Goal: Find specific page/section: Find specific page/section

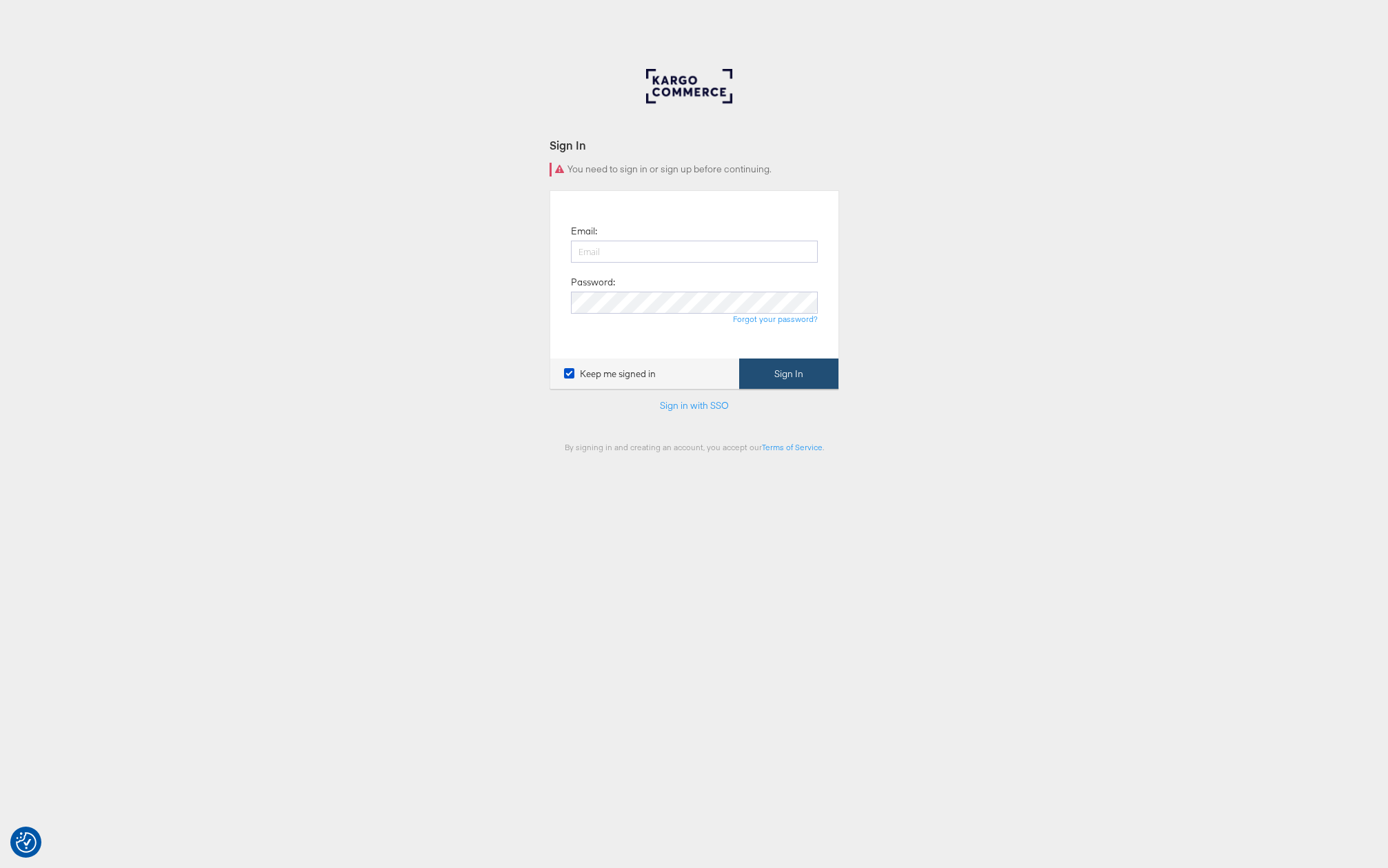
type input "[PERSON_NAME][EMAIL_ADDRESS][PERSON_NAME][DOMAIN_NAME]"
click at [777, 381] on button "Sign In" at bounding box center [789, 374] width 99 height 31
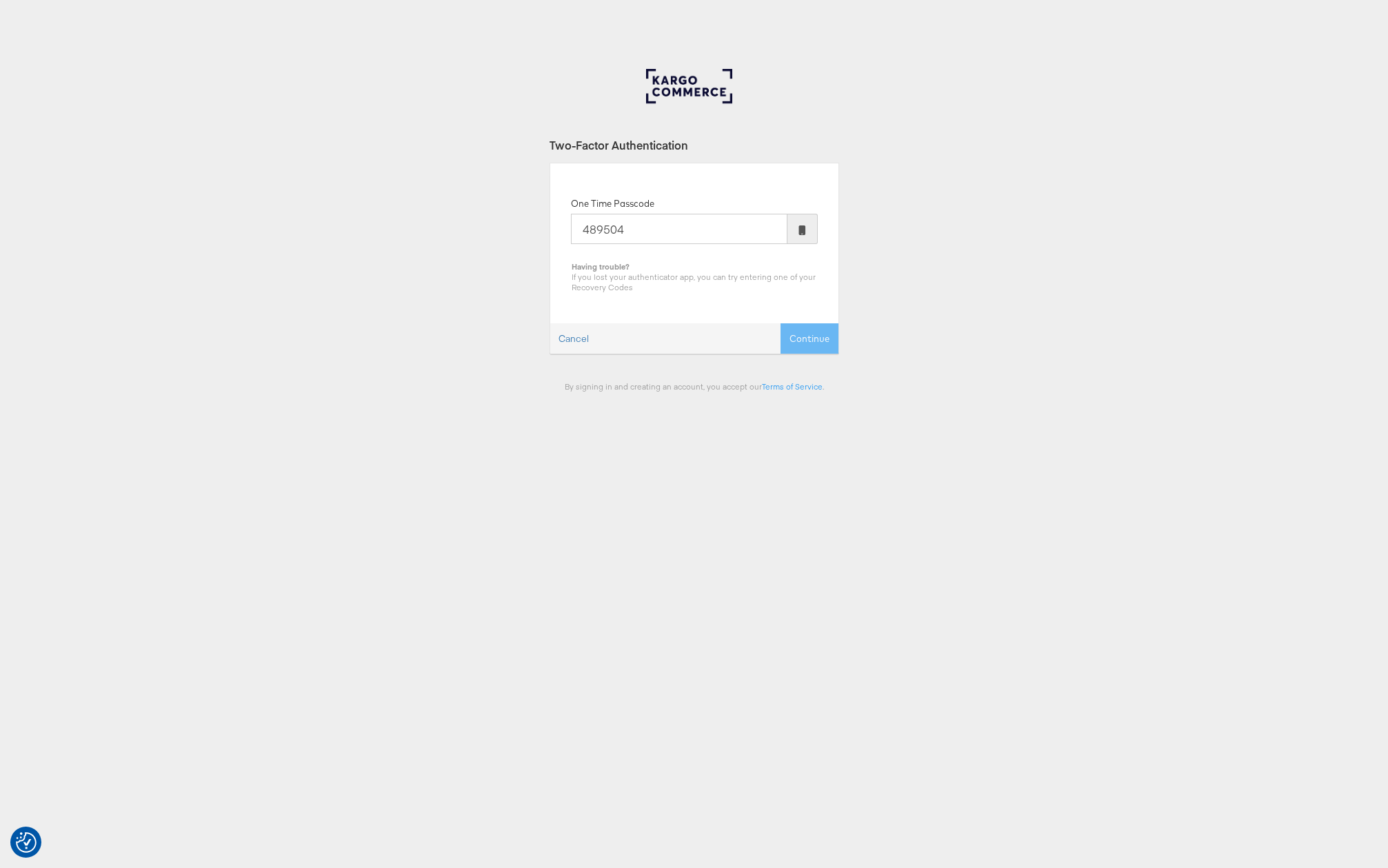
type input "489504"
click at [781, 323] on button "Continue" at bounding box center [809, 338] width 58 height 31
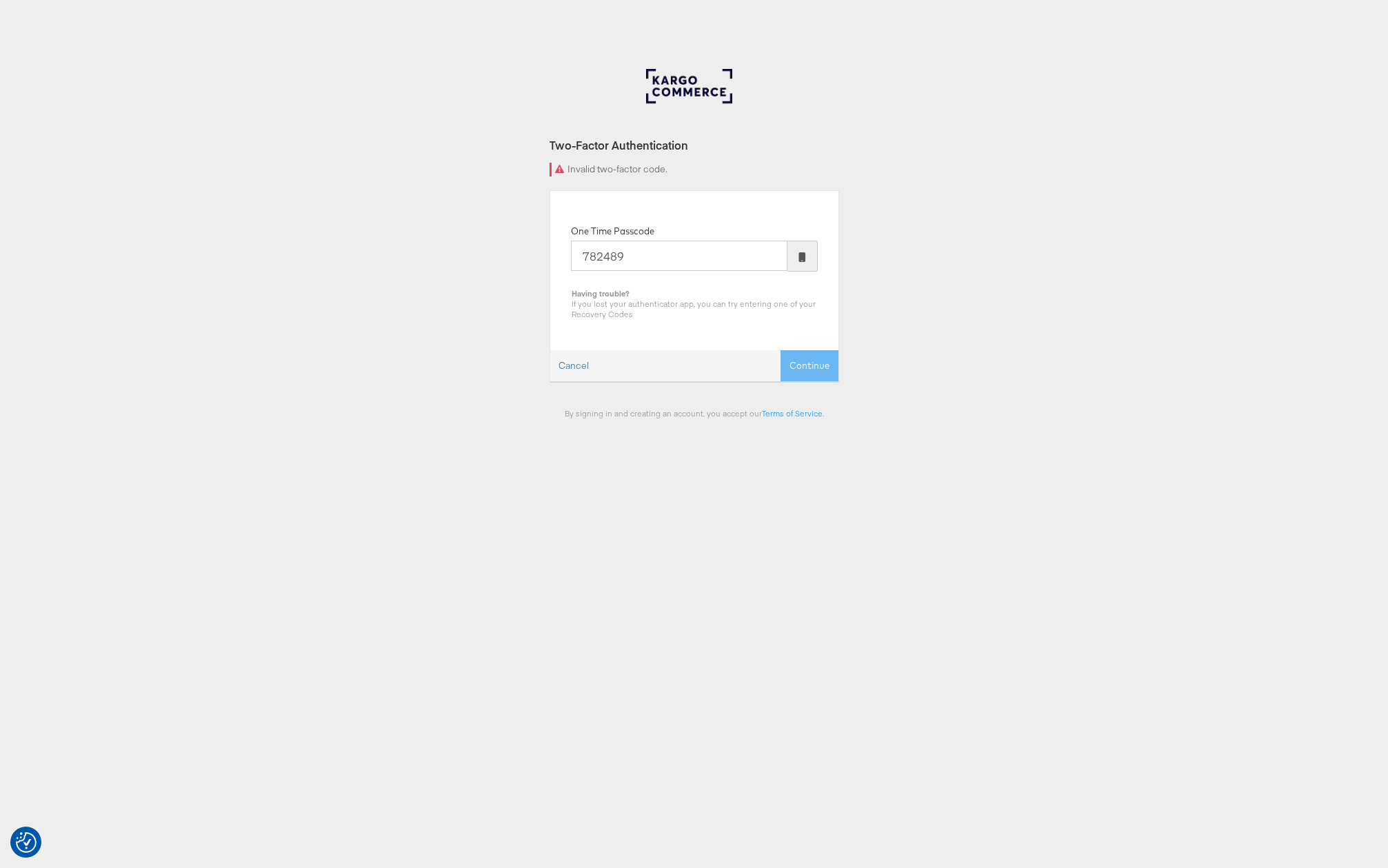
type input "782489"
click at [781, 351] on button "Continue" at bounding box center [809, 366] width 58 height 31
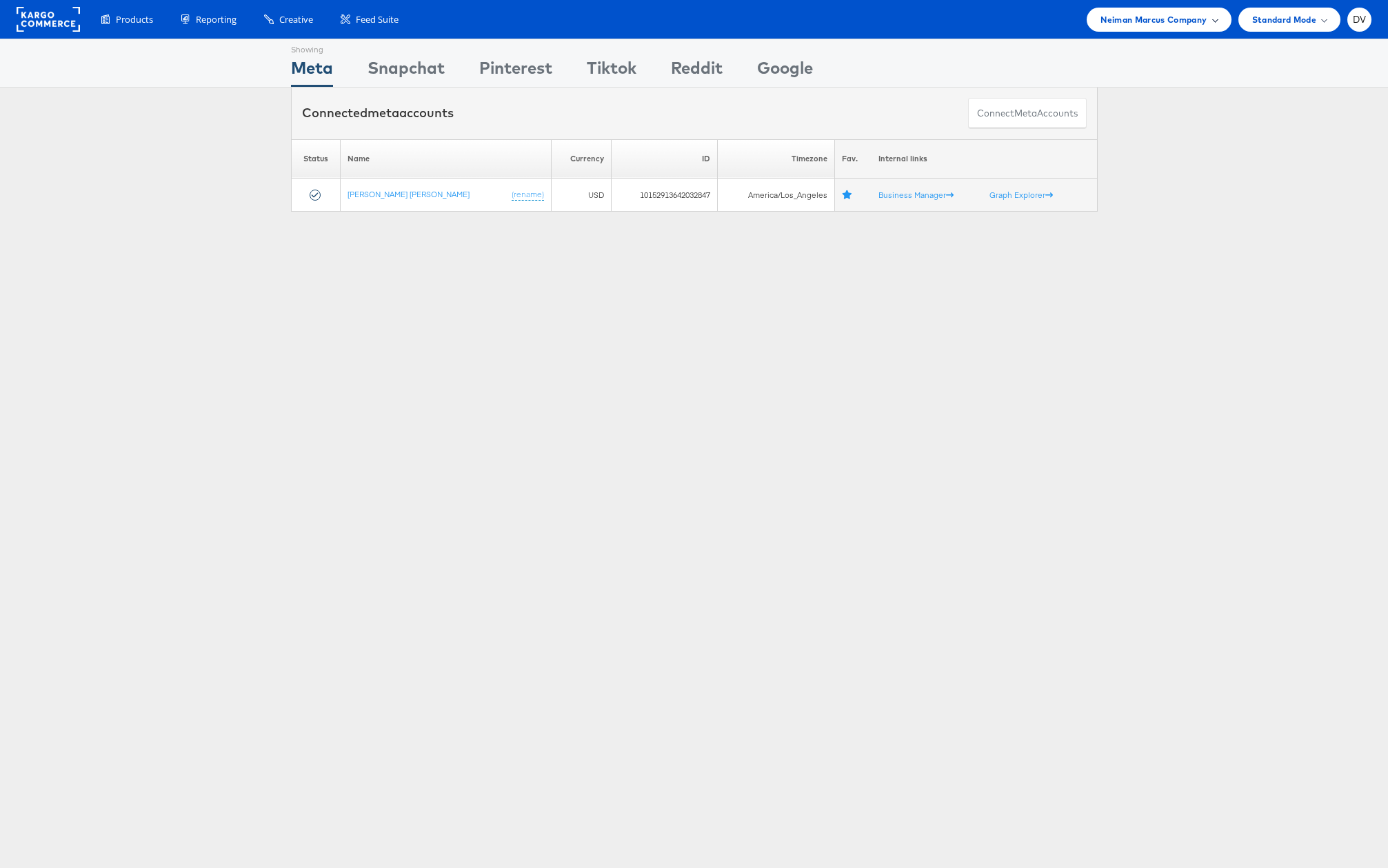
click at [1182, 24] on span "Neiman Marcus Company" at bounding box center [1153, 19] width 106 height 14
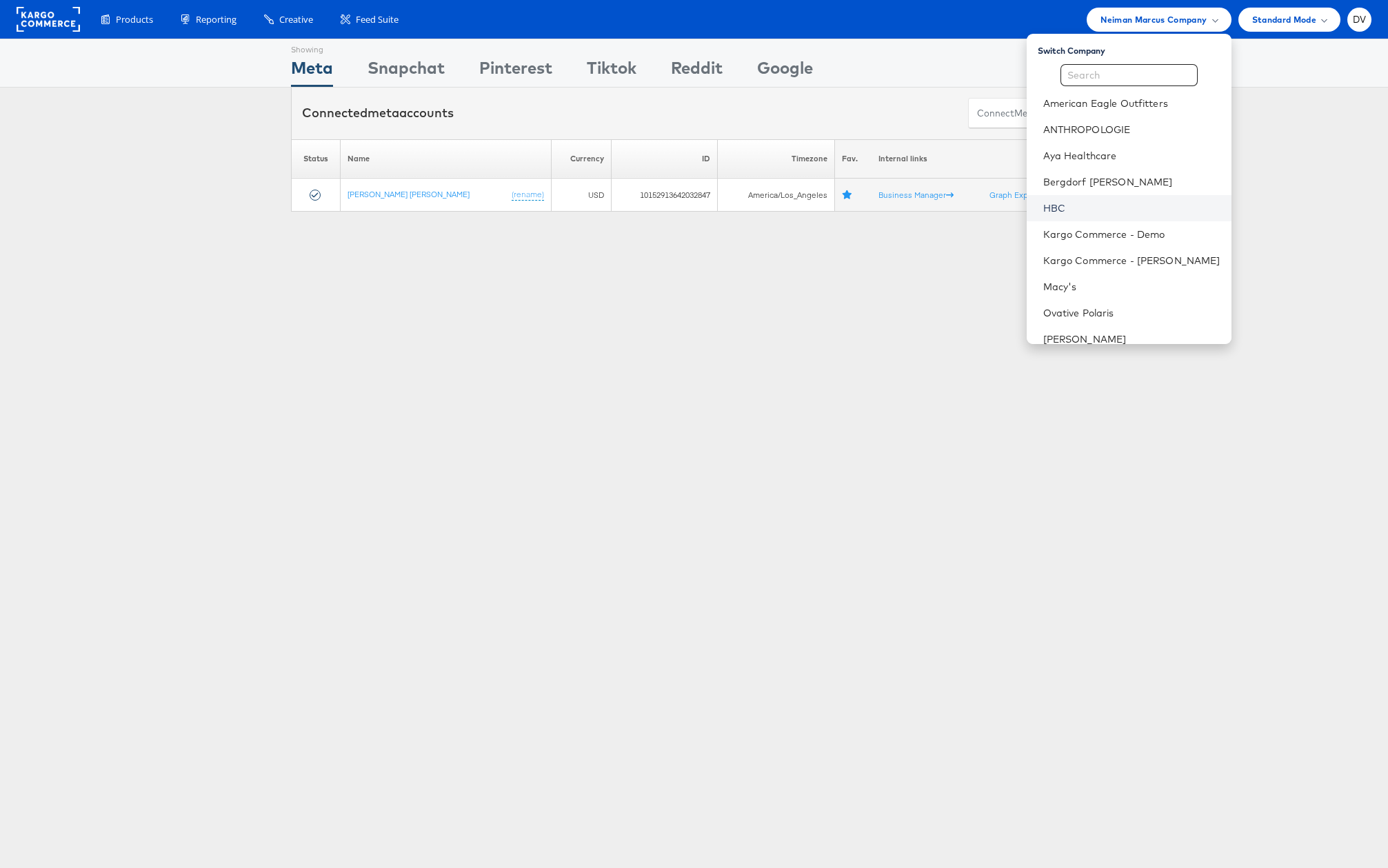
click at [1123, 205] on link "HBC" at bounding box center [1132, 208] width 178 height 14
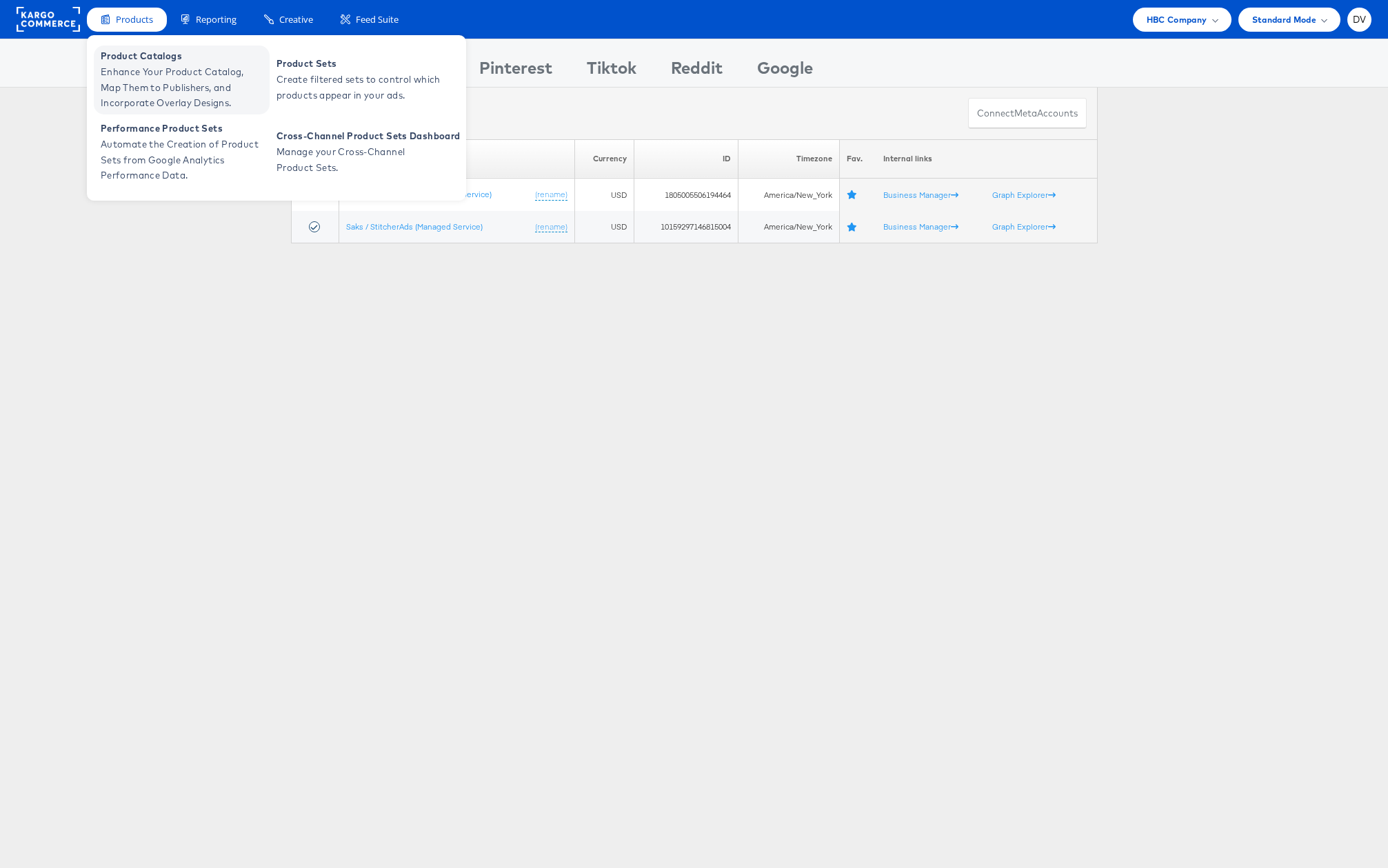
click at [146, 62] on span "Product Catalogs" at bounding box center [183, 56] width 165 height 16
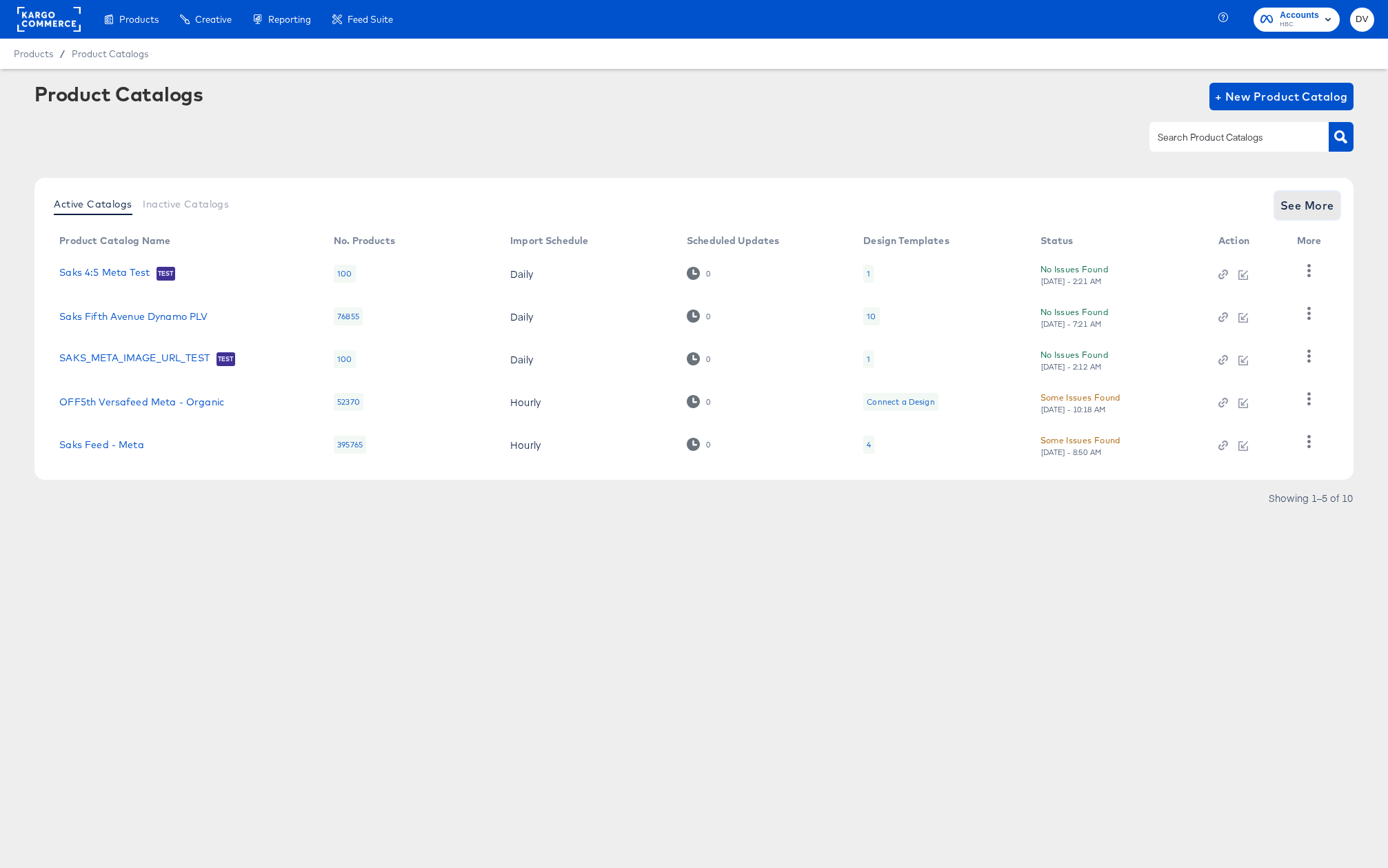
click at [1287, 218] on button "See More" at bounding box center [1307, 206] width 65 height 27
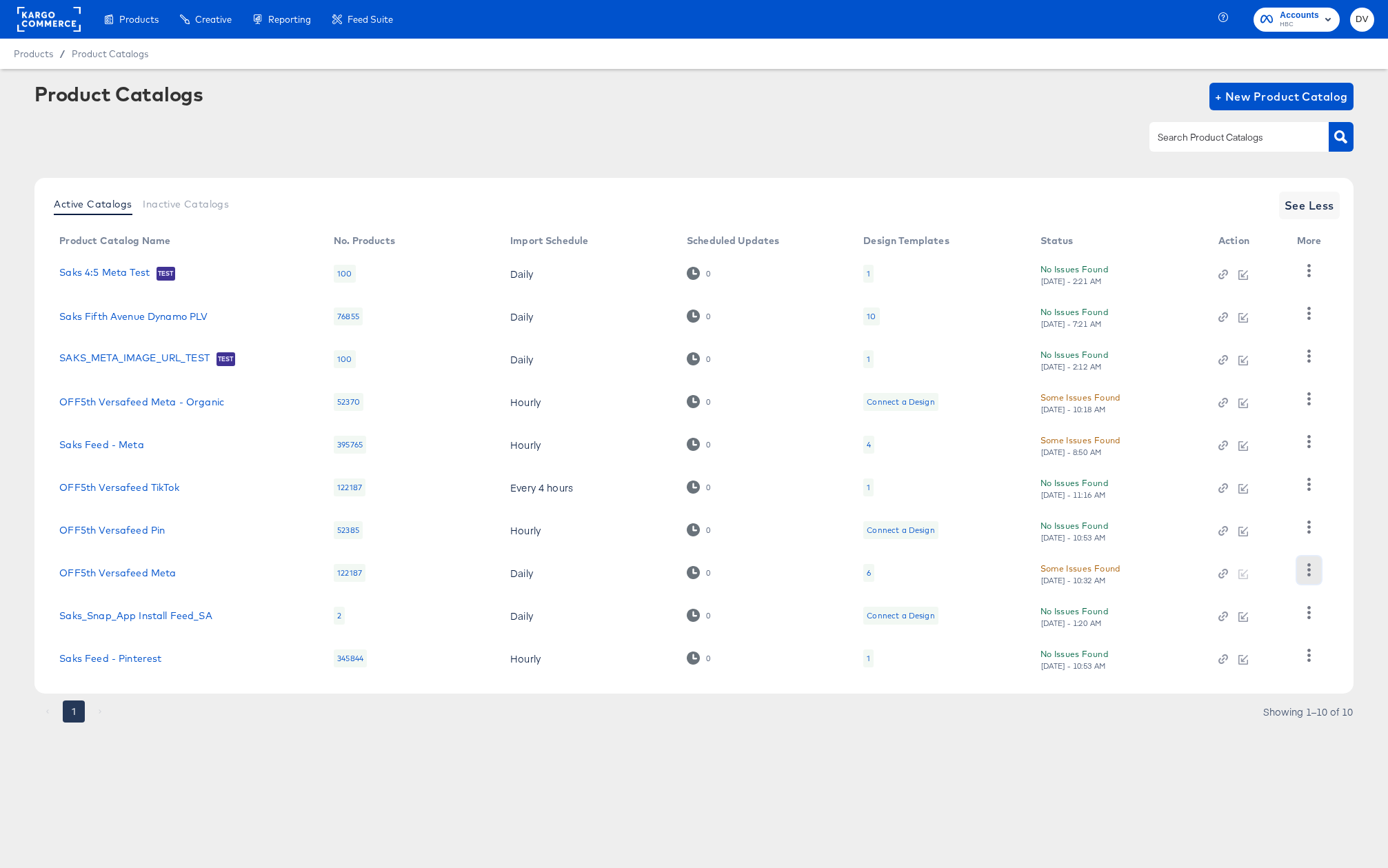
click at [1301, 566] on button "button" at bounding box center [1309, 570] width 24 height 27
click at [1249, 472] on div "Business Manager" at bounding box center [1252, 479] width 138 height 22
